Goal: Transaction & Acquisition: Purchase product/service

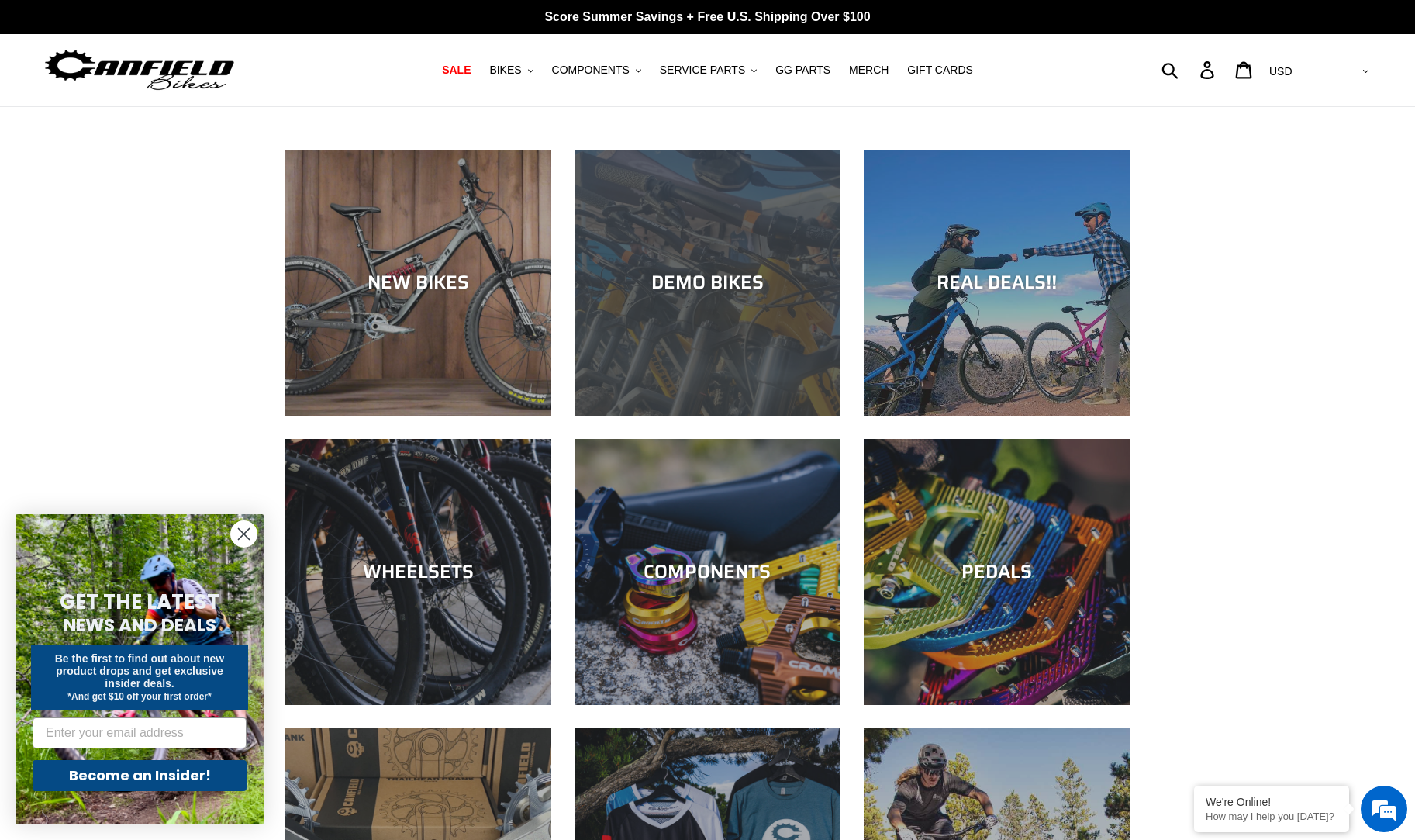
click at [675, 416] on div "DEMO BIKES" at bounding box center [708, 416] width 266 height 0
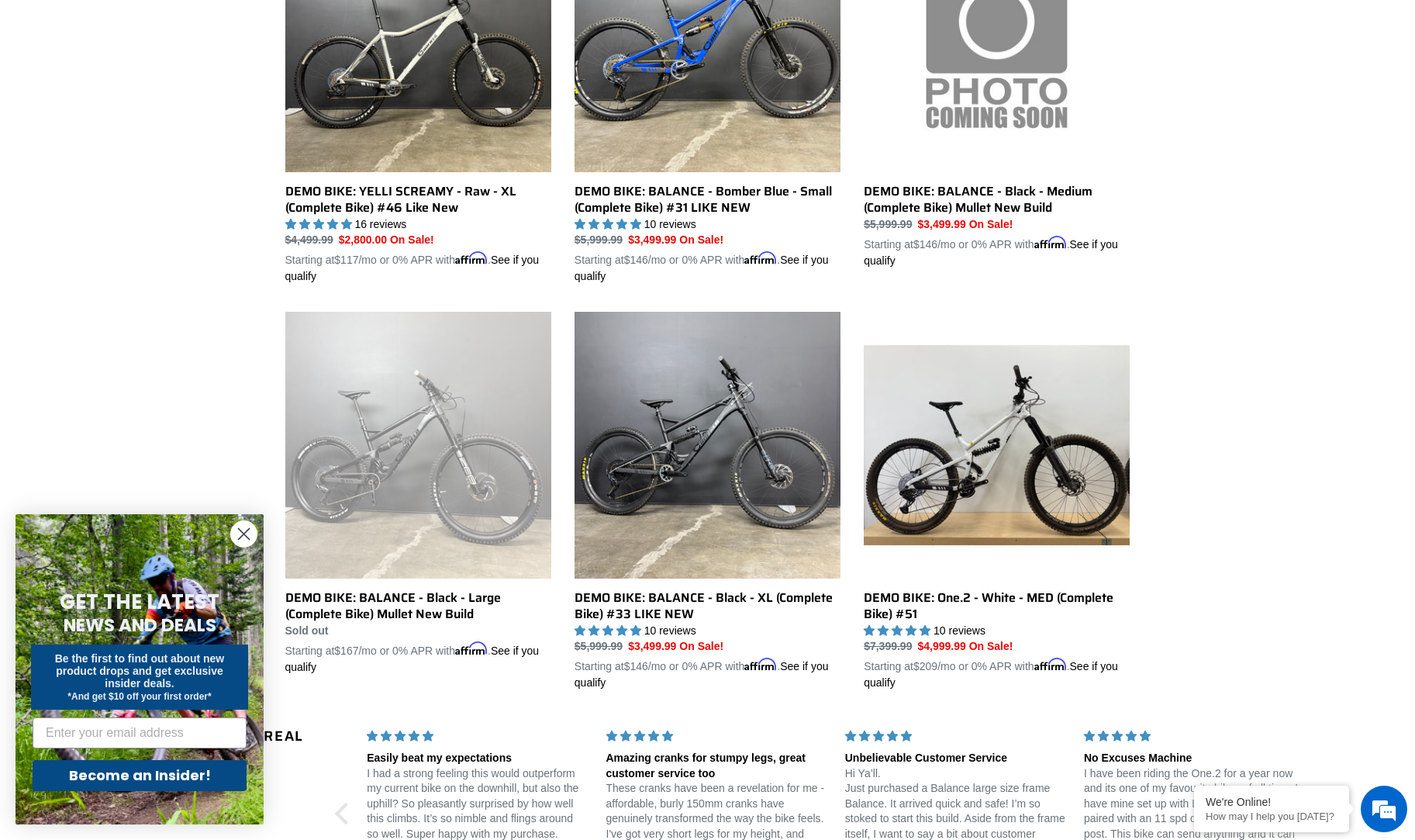
scroll to position [956, 0]
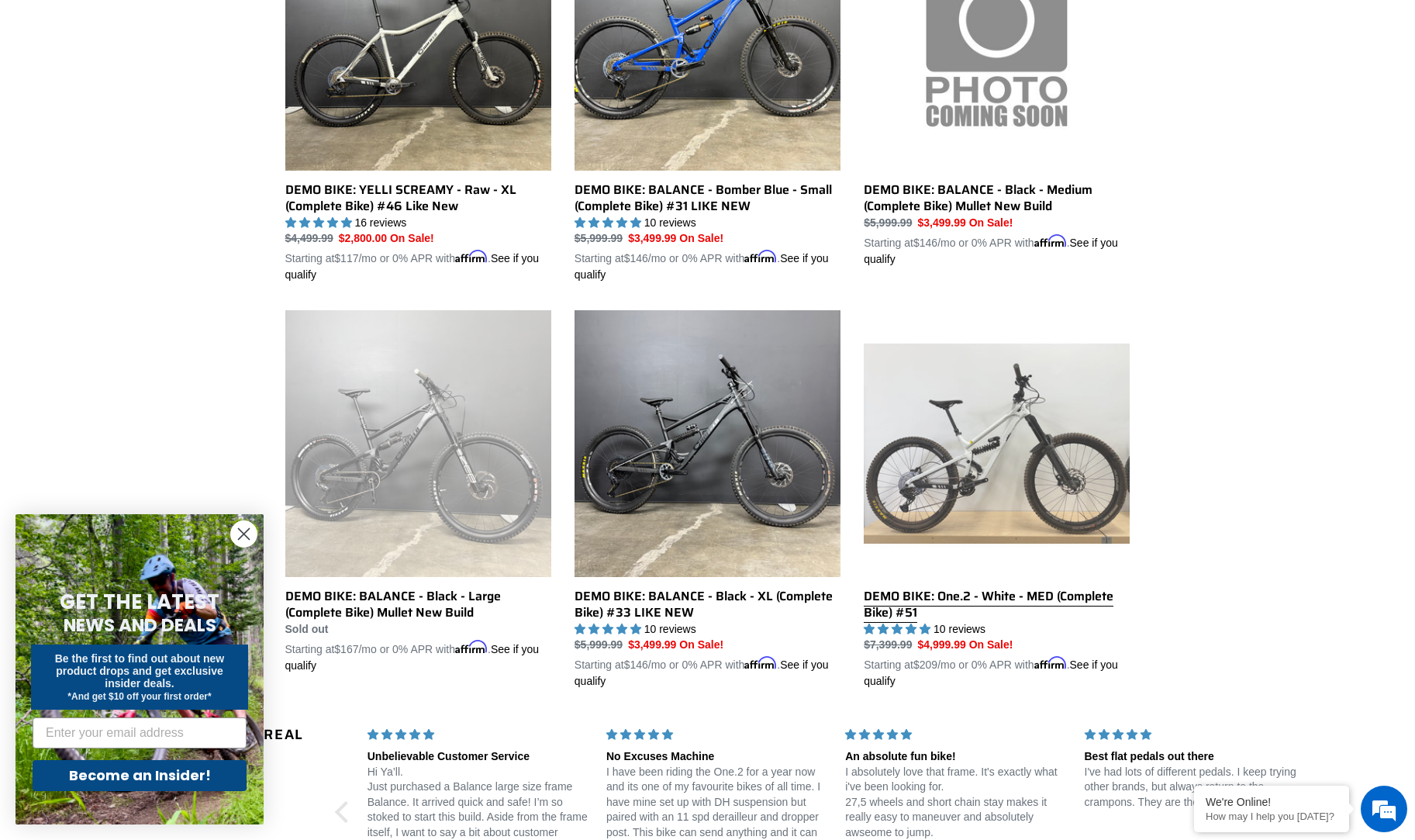
click at [1005, 454] on link "DEMO BIKE: One.2 - White - MED (Complete Bike) #51" at bounding box center [997, 500] width 266 height 379
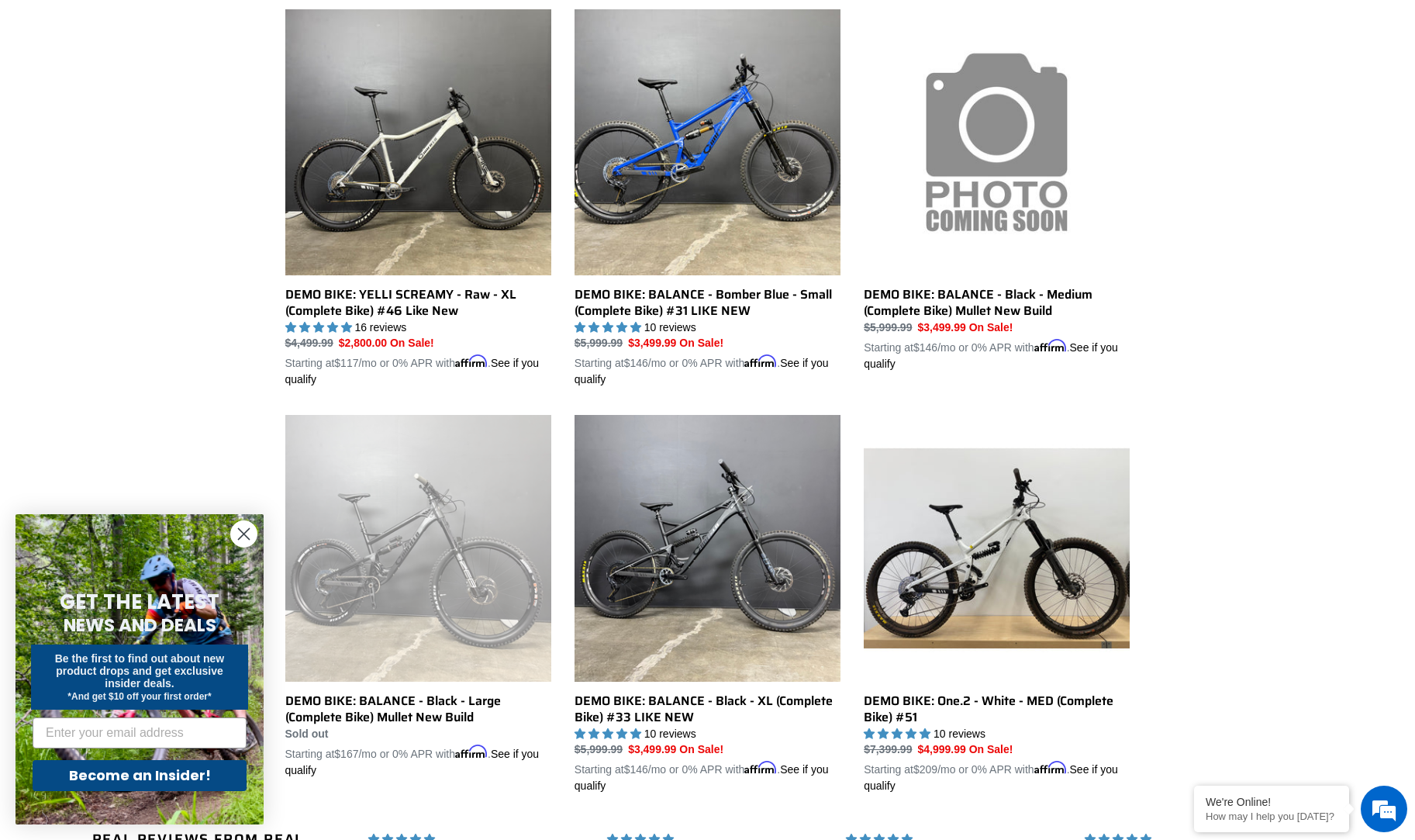
scroll to position [810, 0]
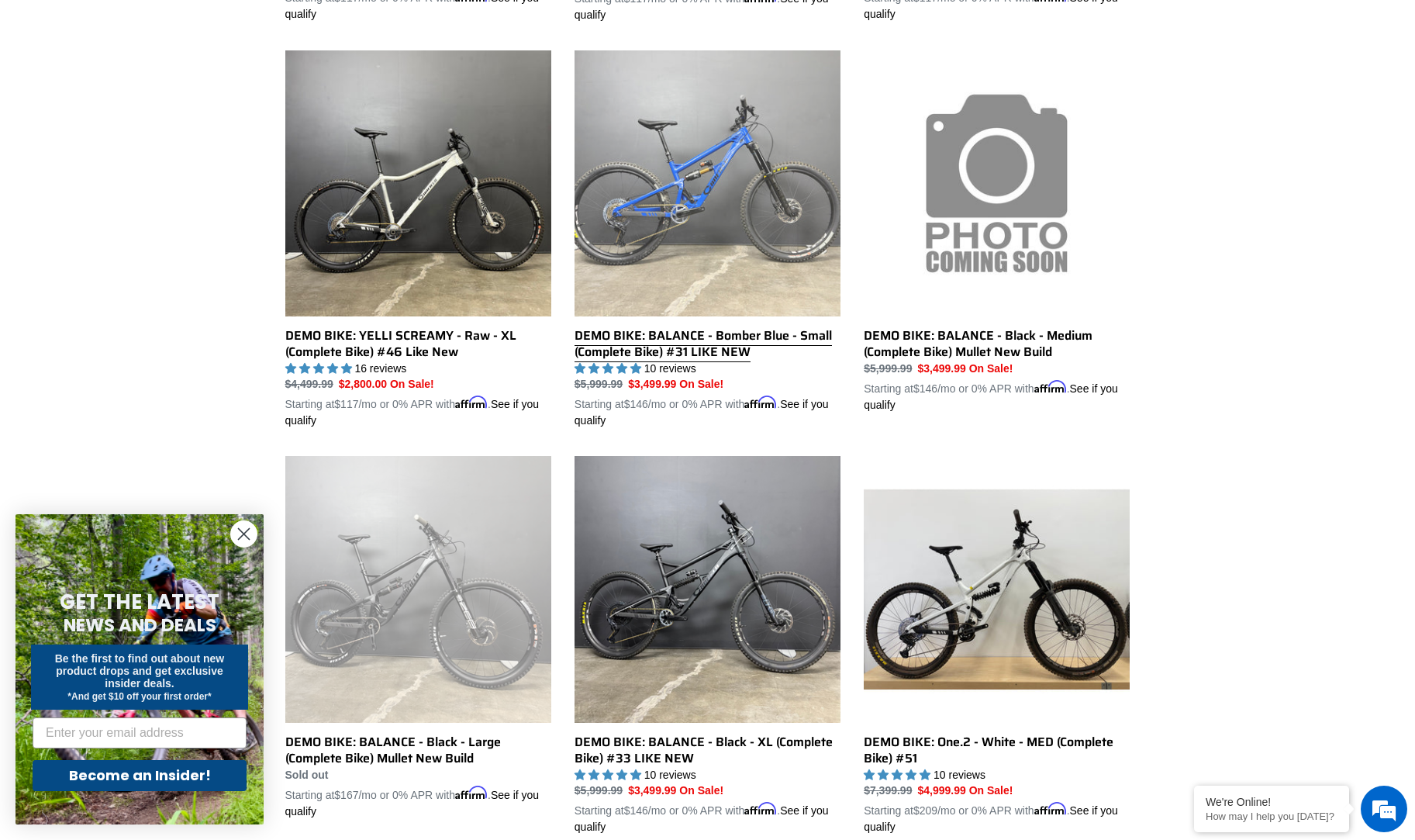
click at [677, 128] on link "DEMO BIKE: BALANCE - Bomber Blue - Small (Complete Bike) #31 LIKE NEW" at bounding box center [708, 240] width 266 height 379
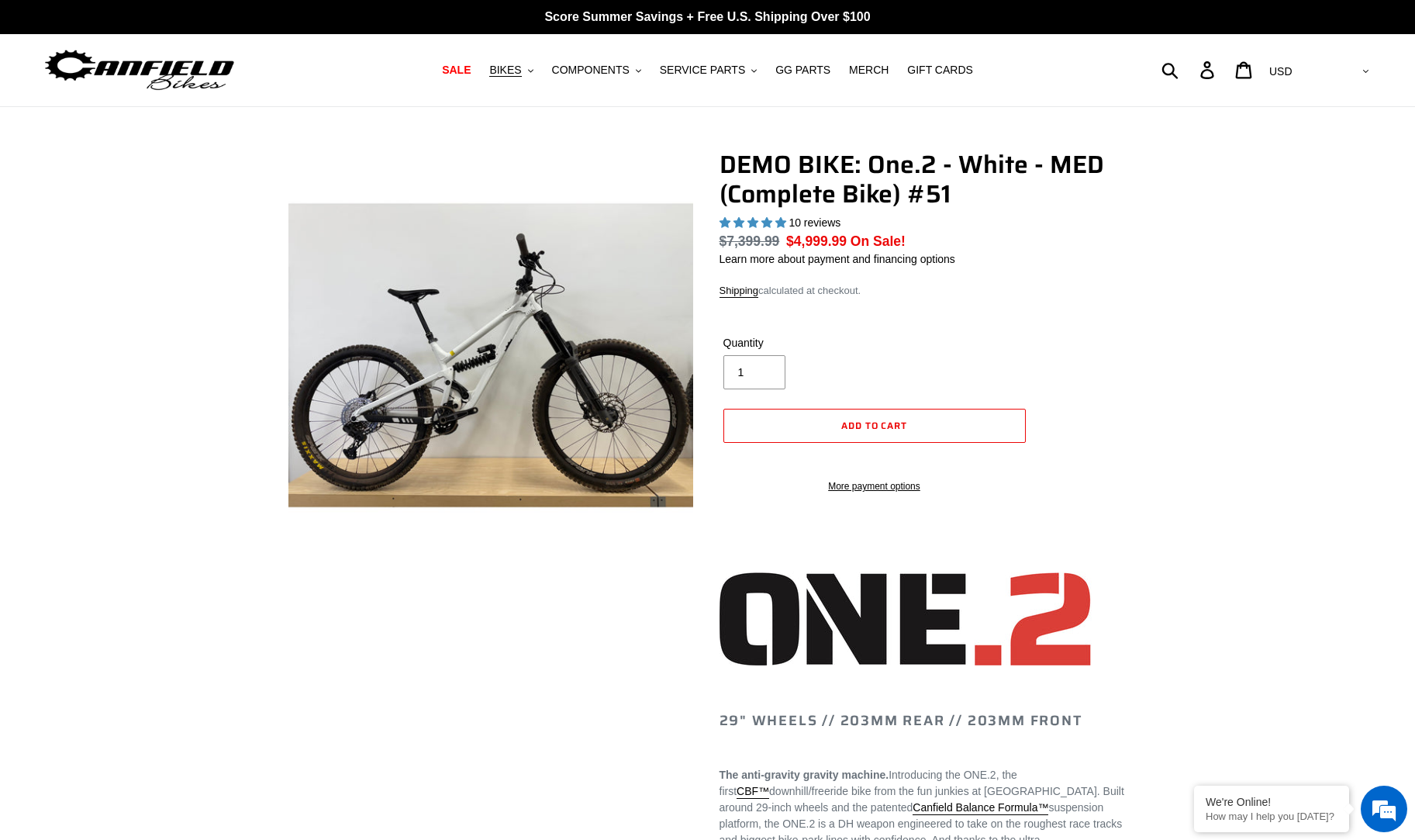
select select "highest-rating"
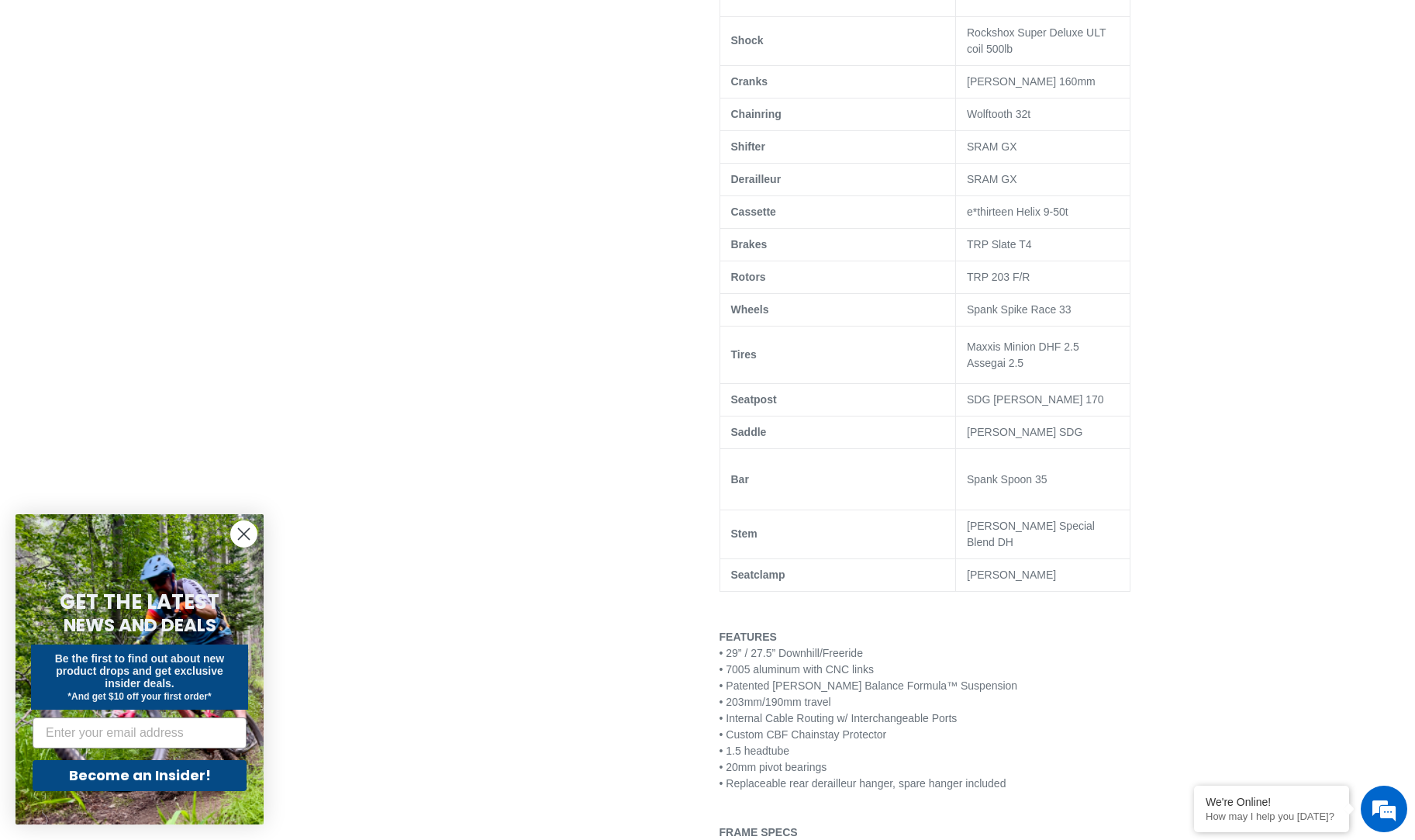
scroll to position [1196, 0]
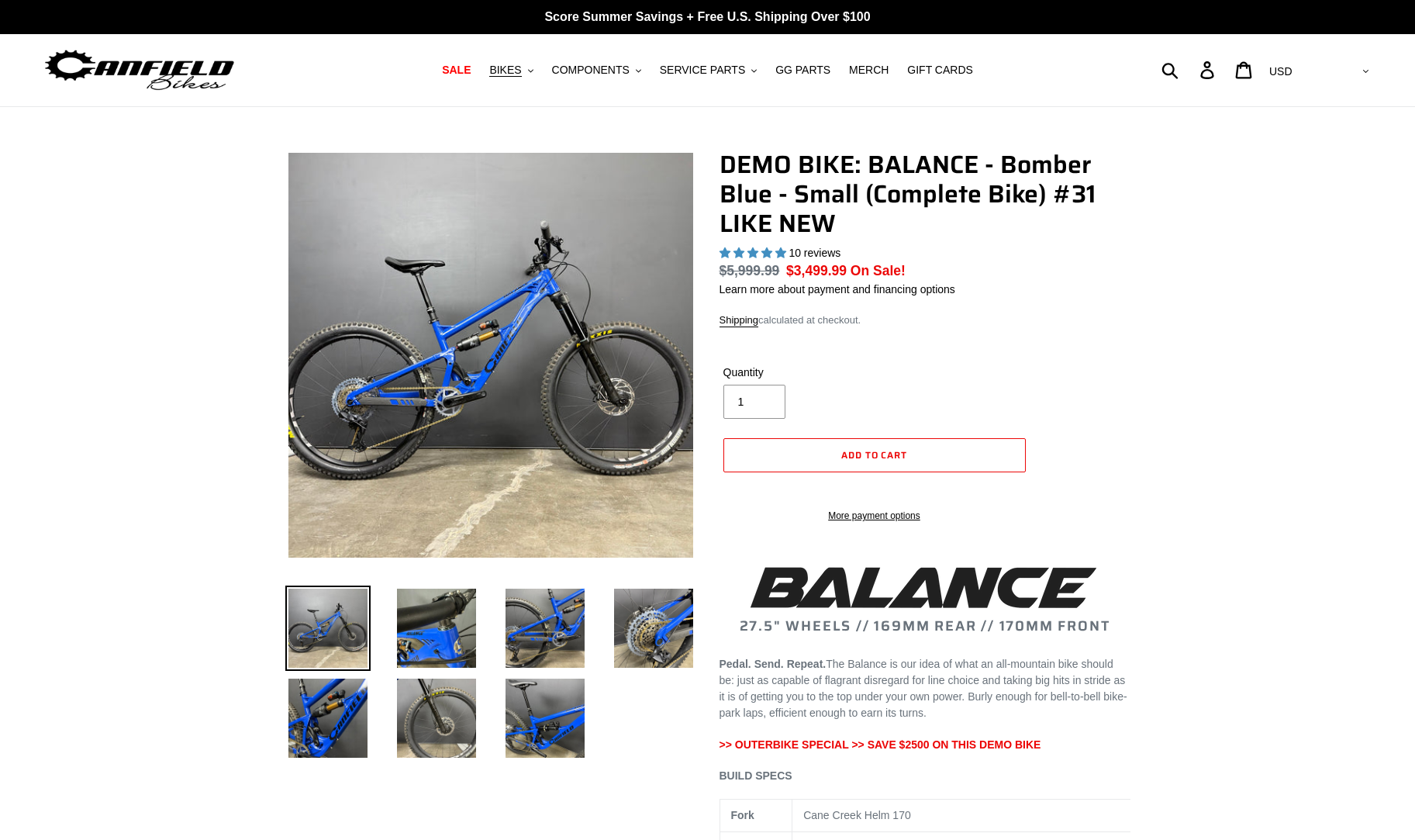
select select "highest-rating"
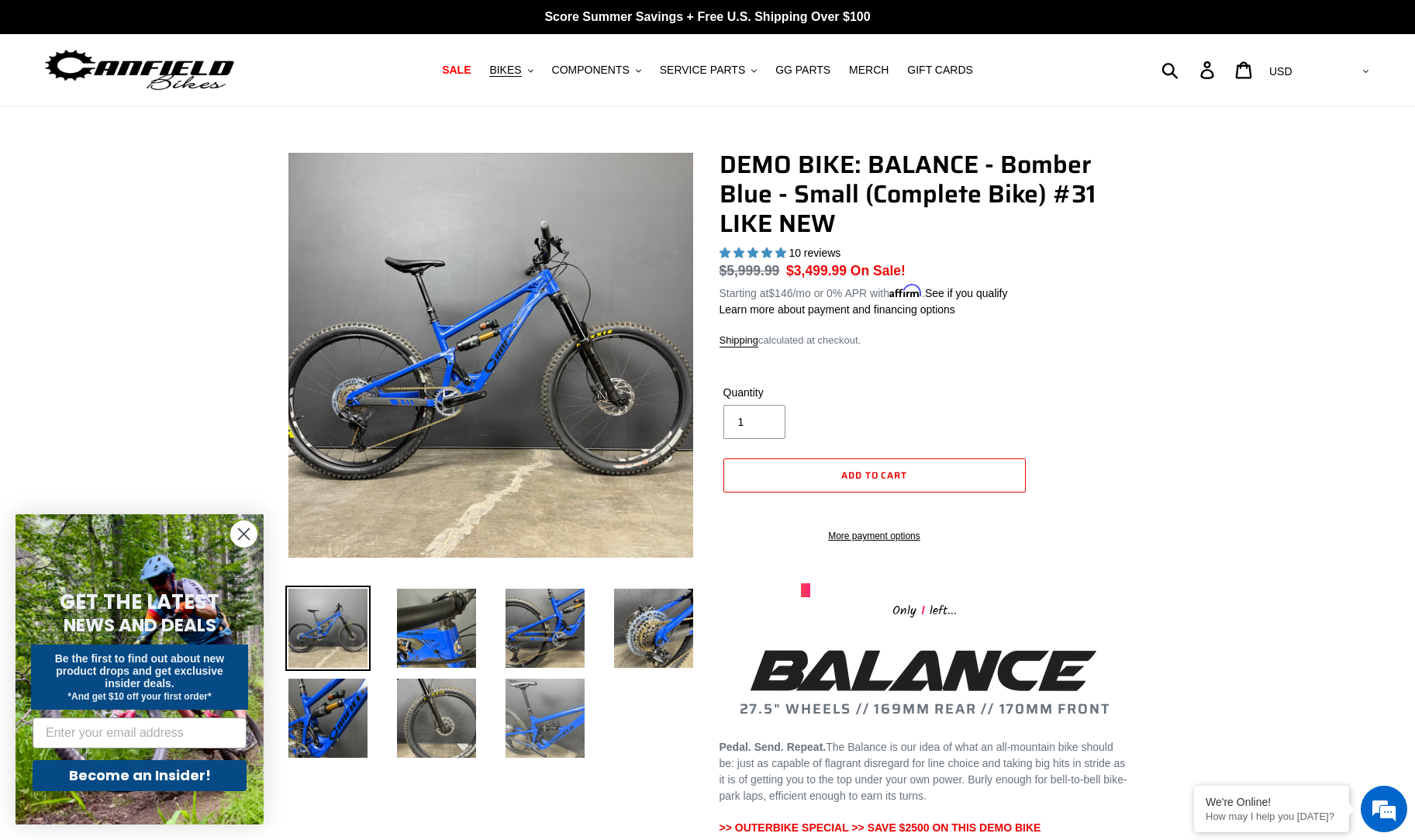
click at [526, 723] on img at bounding box center [545, 718] width 85 height 85
